Goal: Check status: Check status

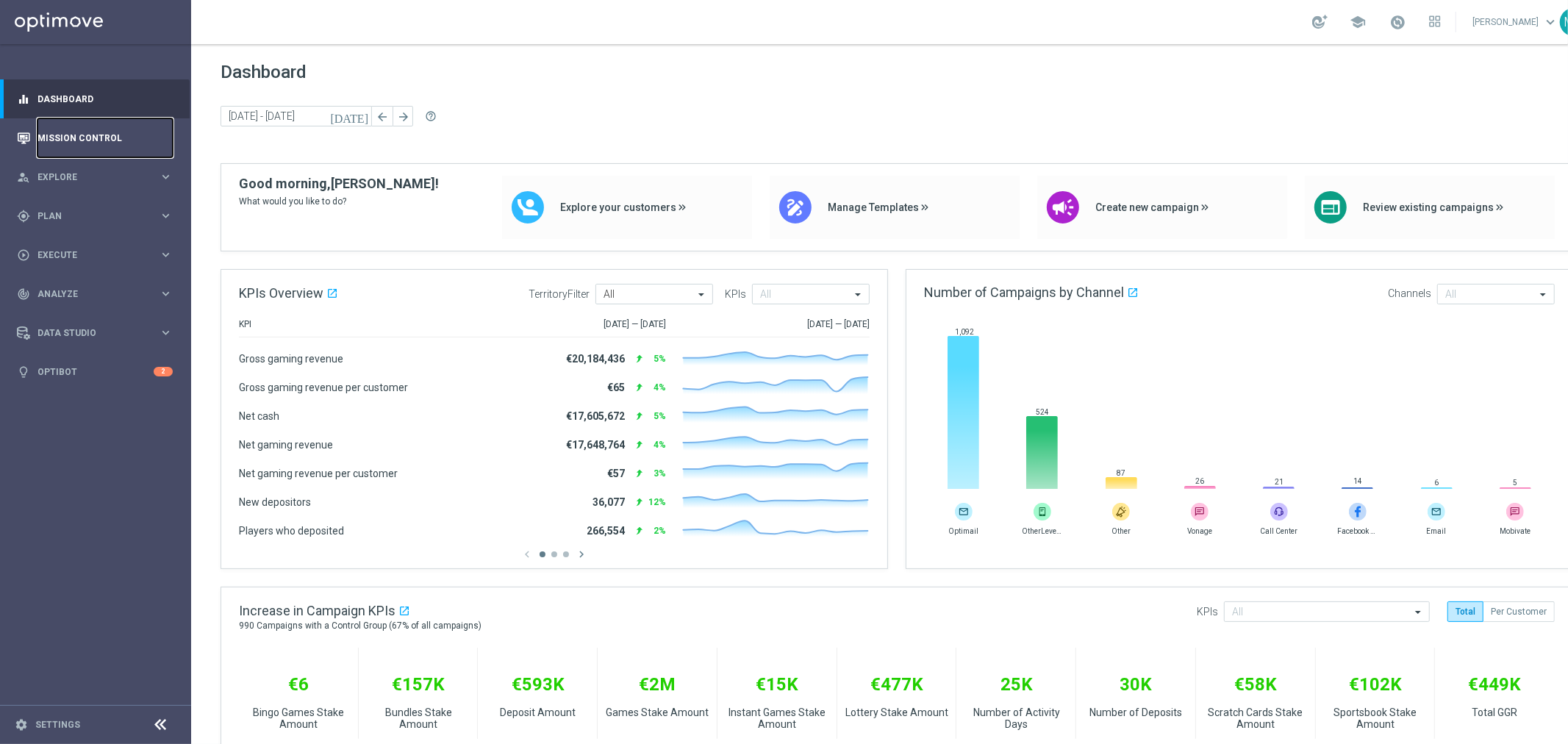
click at [82, 142] on link "Mission Control" at bounding box center [104, 138] width 135 height 39
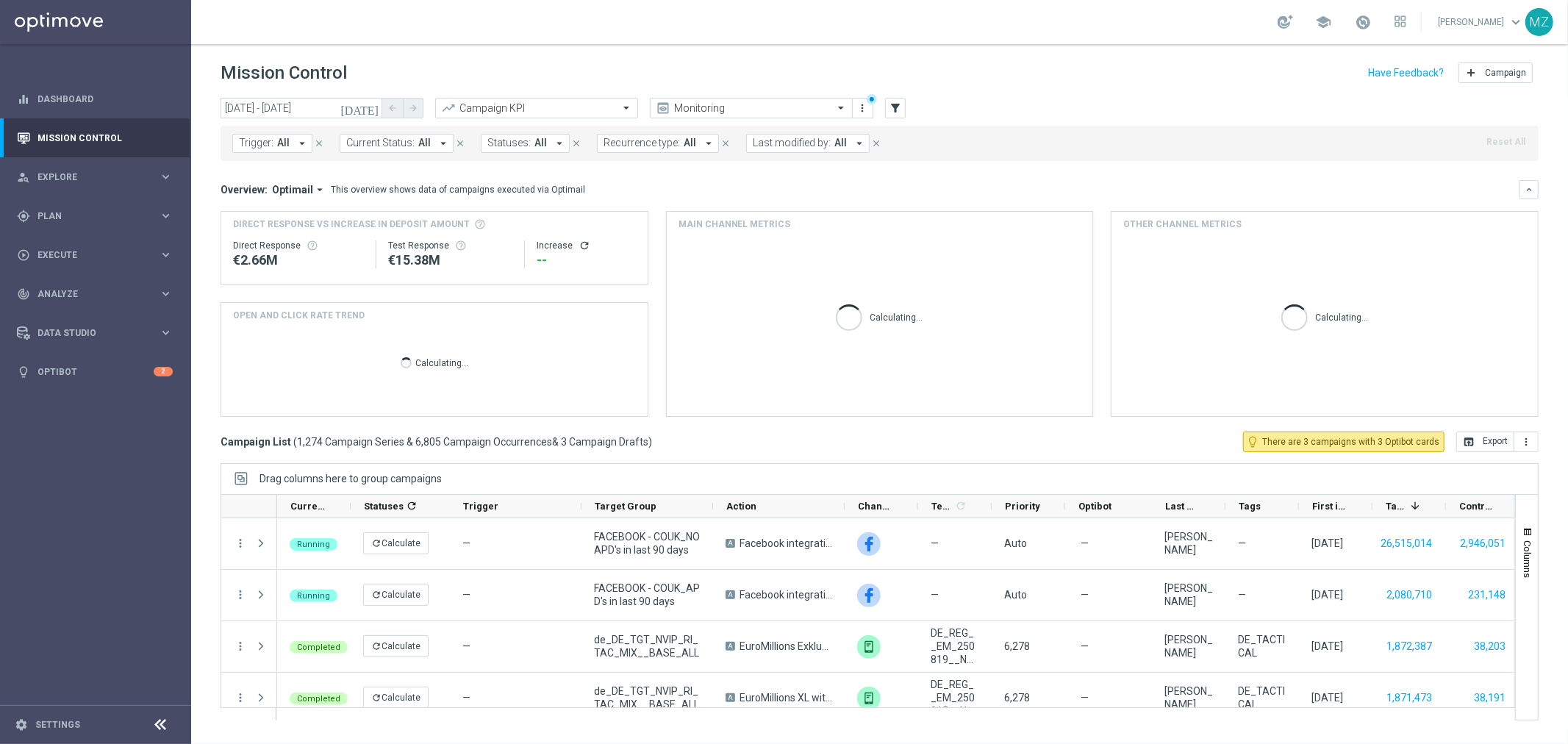
click at [368, 106] on icon "[DATE]" at bounding box center [360, 108] width 40 height 13
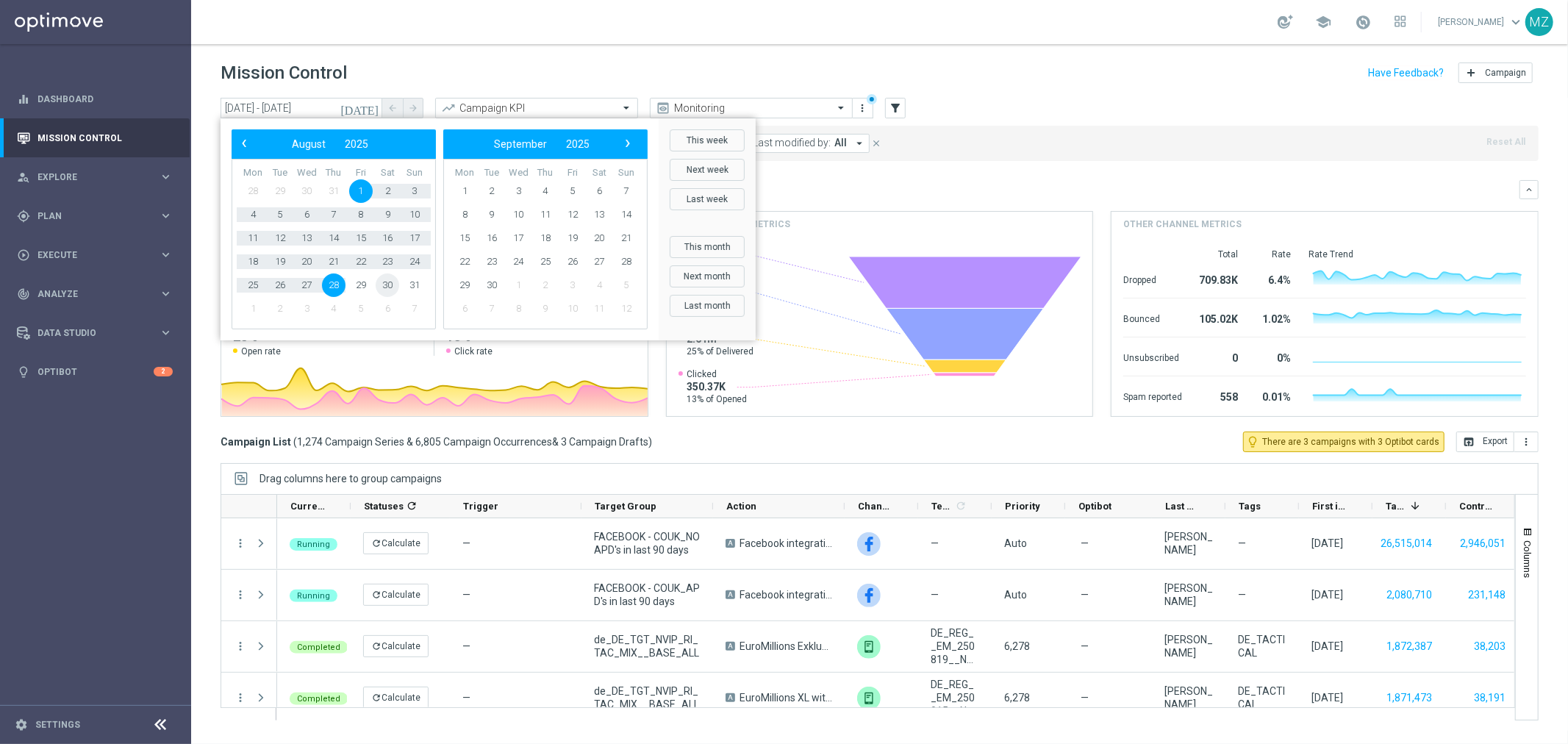
click at [379, 285] on span "30" at bounding box center [387, 285] width 24 height 24
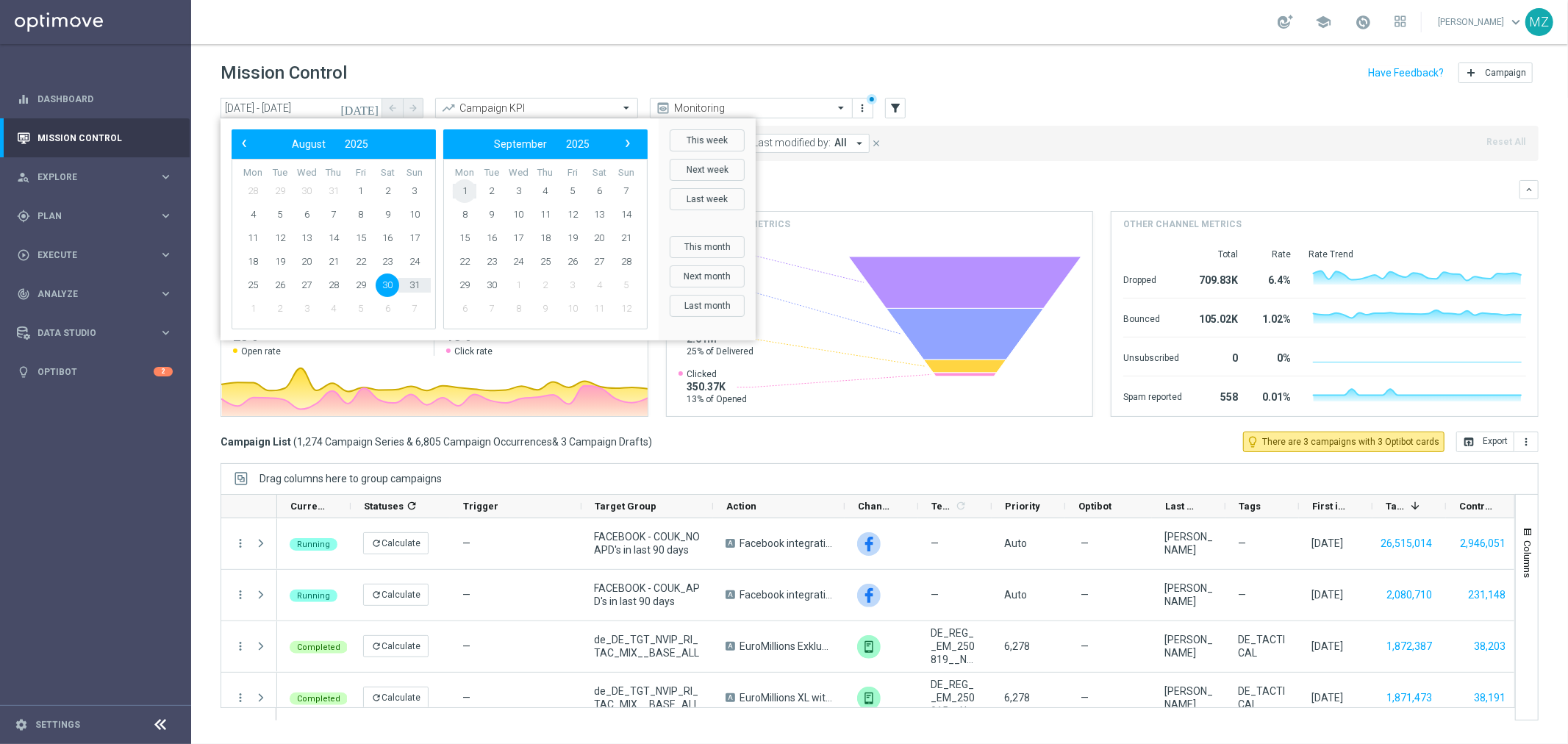
click at [458, 192] on span "1" at bounding box center [465, 191] width 24 height 24
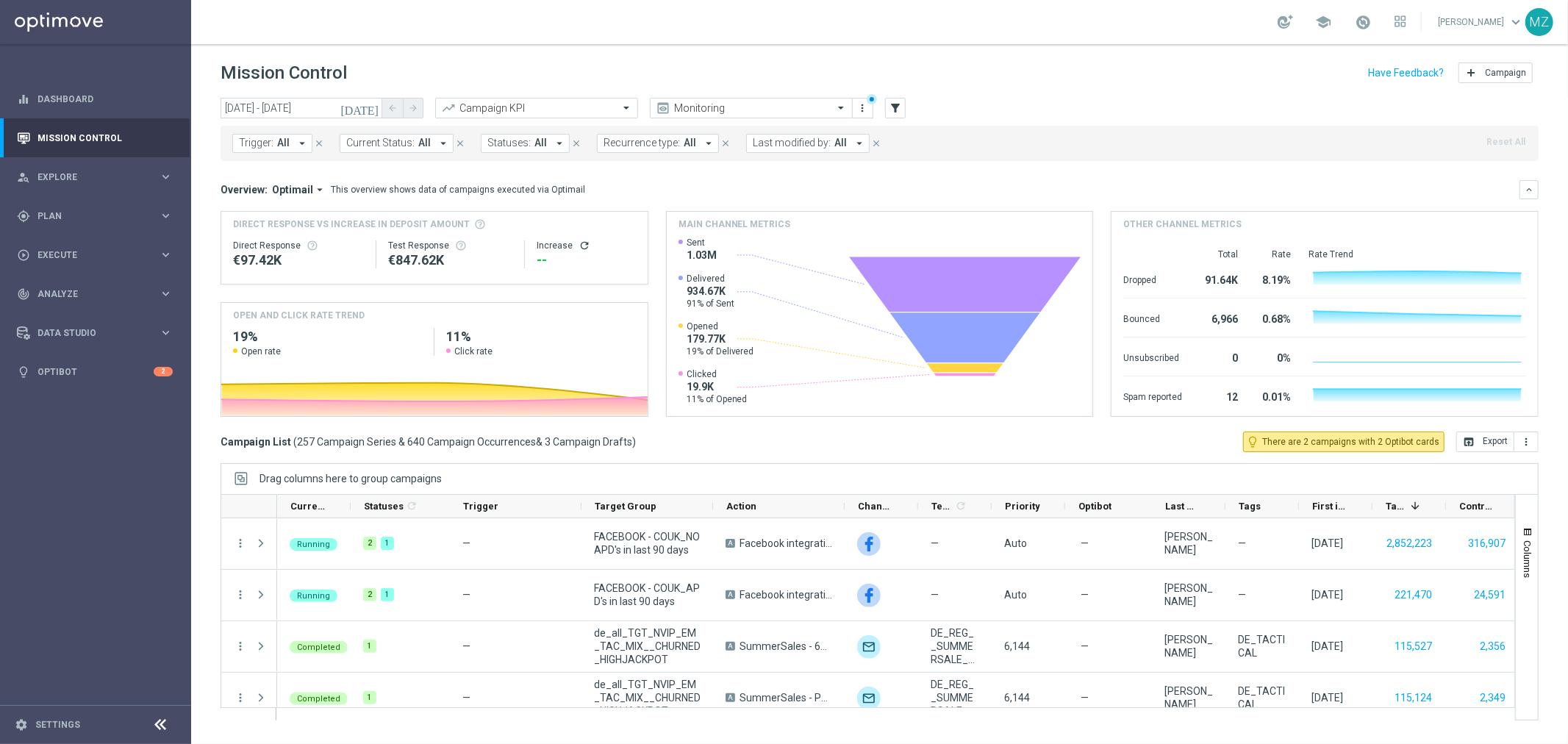
click at [374, 103] on icon "[DATE]" at bounding box center [360, 108] width 40 height 13
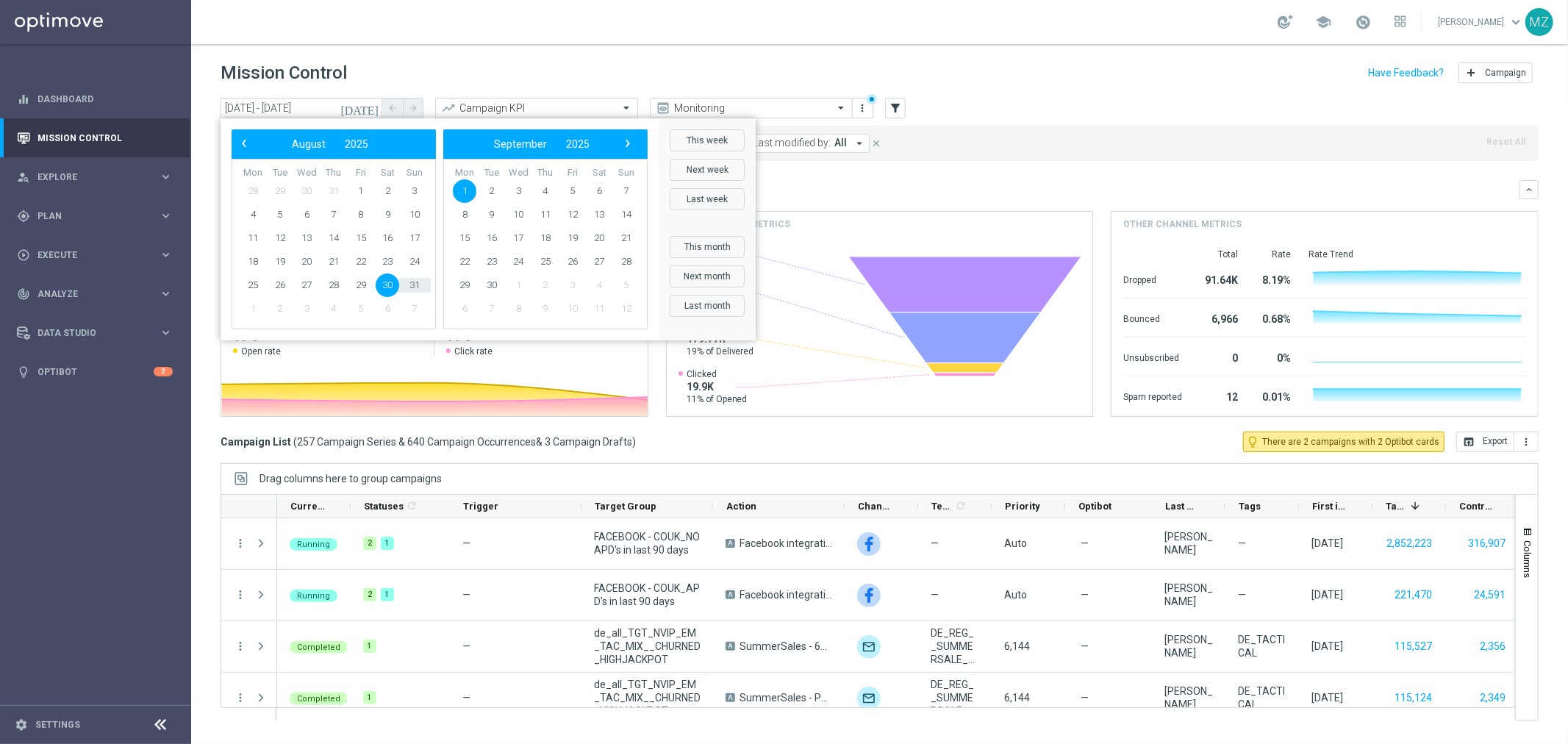
click at [380, 287] on span "30" at bounding box center [387, 285] width 24 height 24
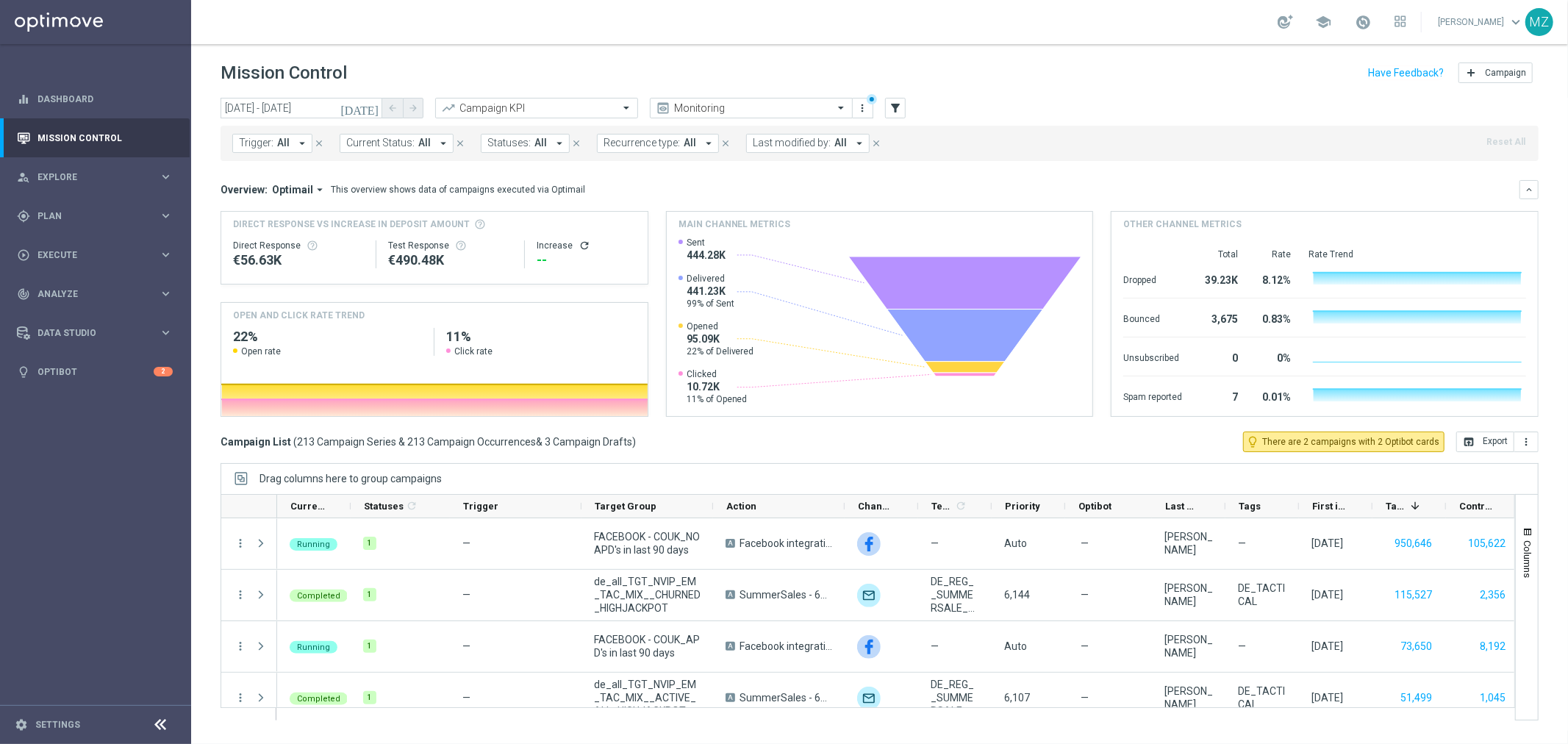
click at [375, 103] on icon "[DATE]" at bounding box center [360, 108] width 40 height 13
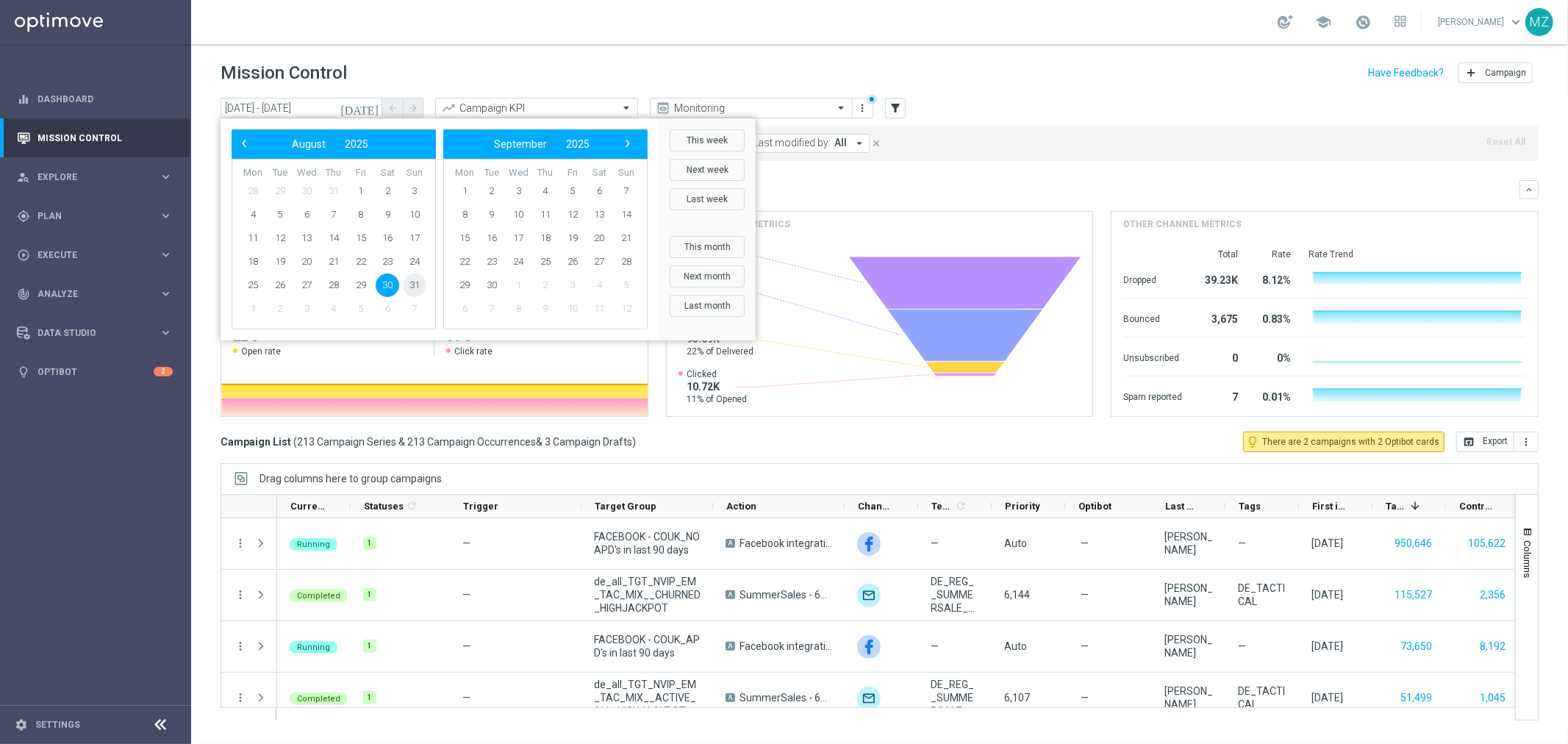
click at [412, 281] on span "31" at bounding box center [414, 285] width 24 height 24
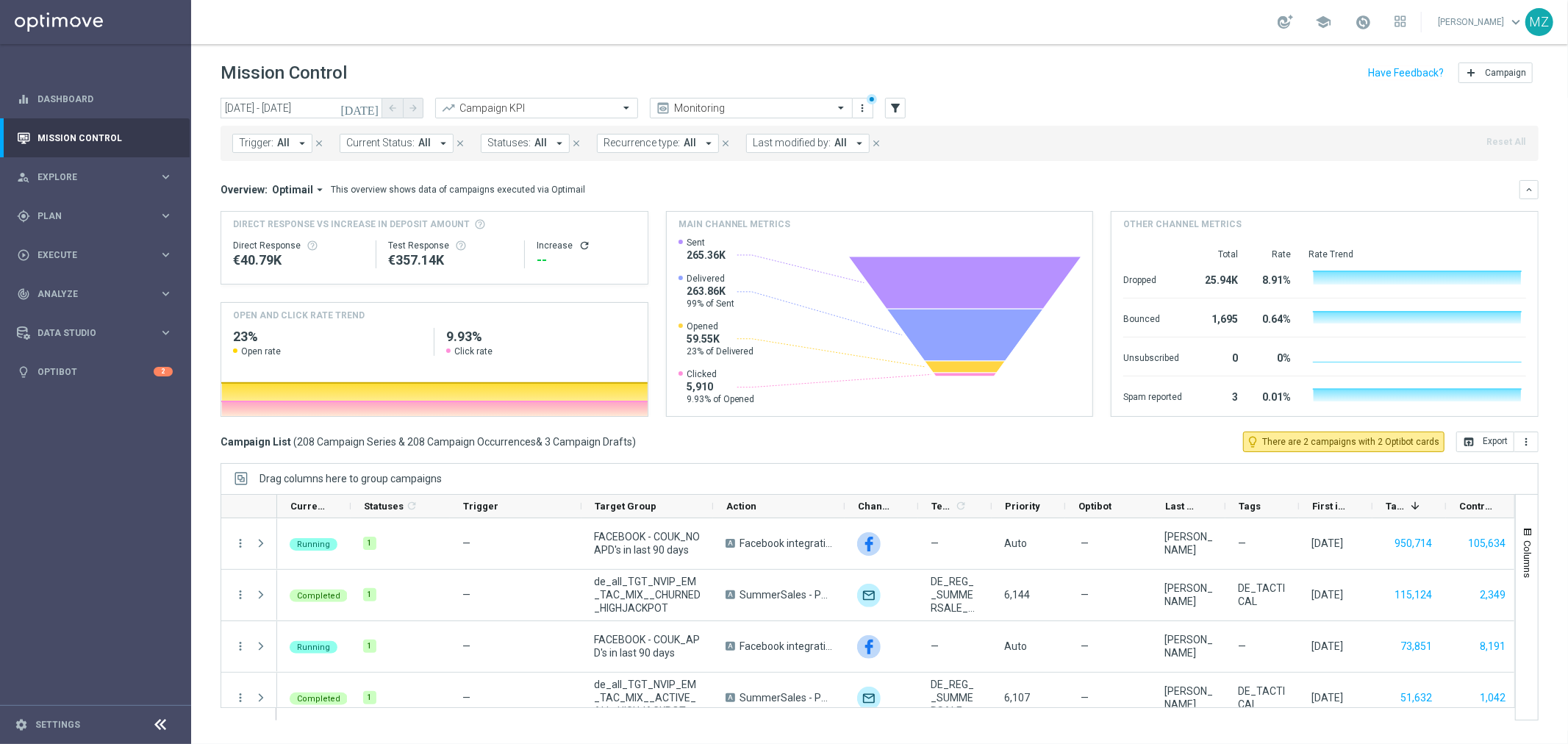
click at [374, 109] on icon "[DATE]" at bounding box center [360, 108] width 40 height 13
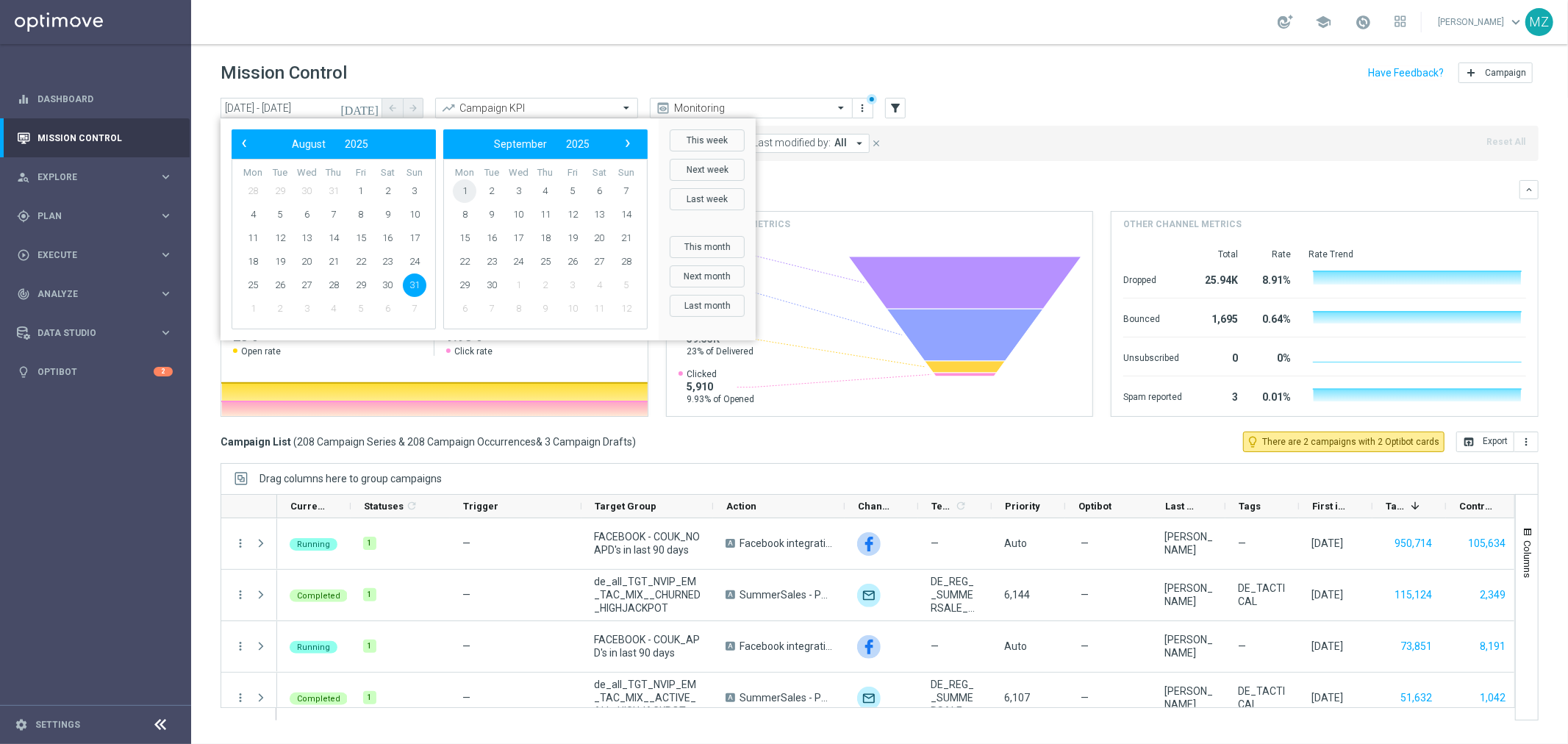
click at [457, 196] on span "1" at bounding box center [465, 191] width 24 height 24
click at [261, 192] on span "1" at bounding box center [253, 191] width 24 height 24
type input "[DATE] - [DATE]"
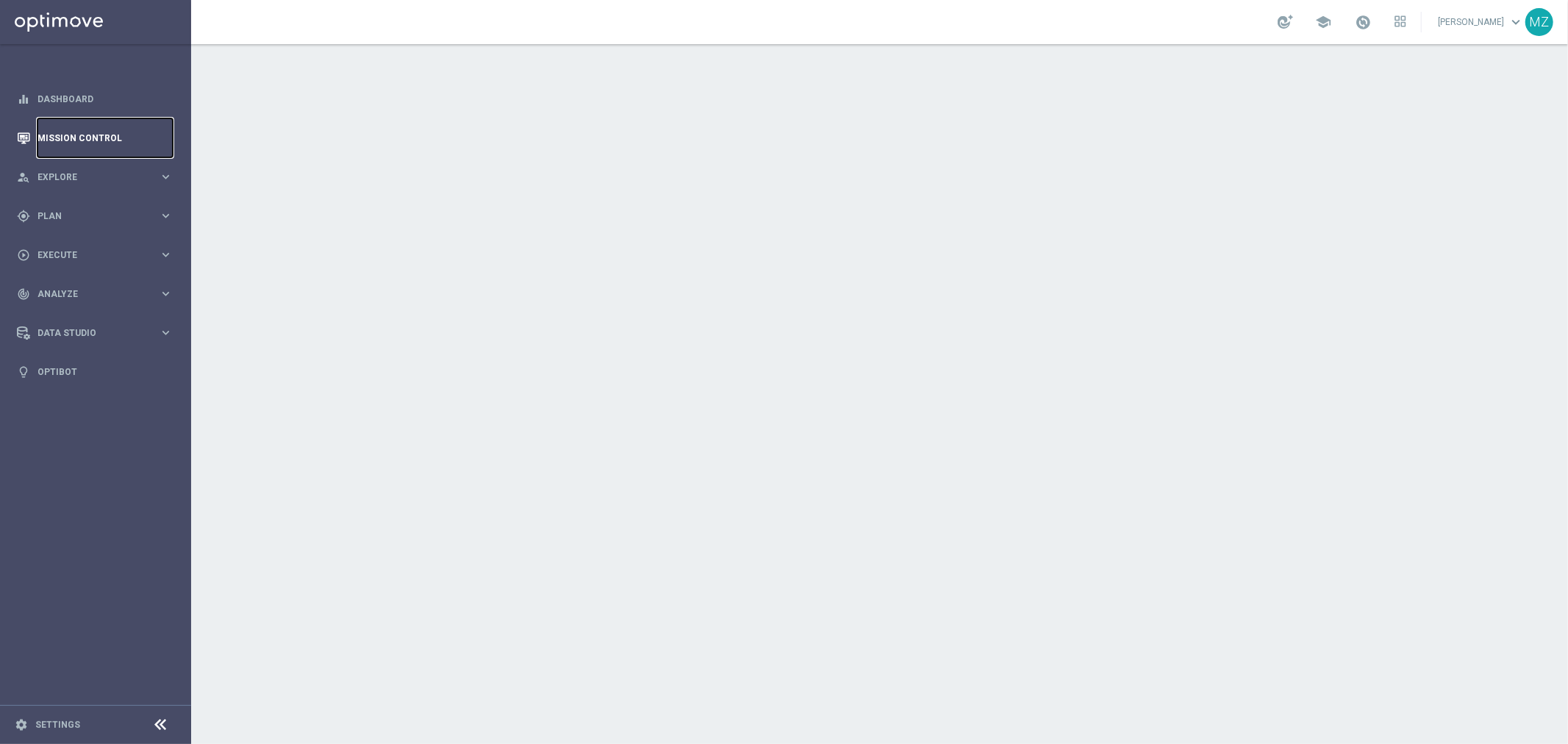
click at [92, 133] on link "Mission Control" at bounding box center [104, 138] width 135 height 39
